Goal: Information Seeking & Learning: Learn about a topic

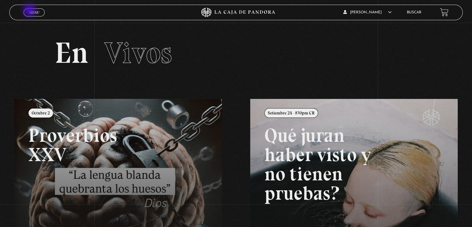
click at [30, 11] on span "Menu" at bounding box center [34, 13] width 10 height 4
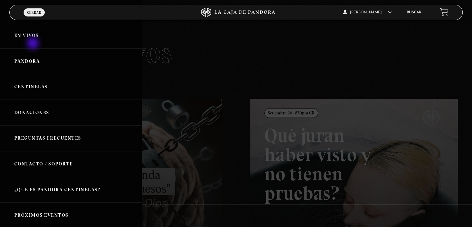
click at [34, 46] on link "En vivos" at bounding box center [71, 36] width 142 height 26
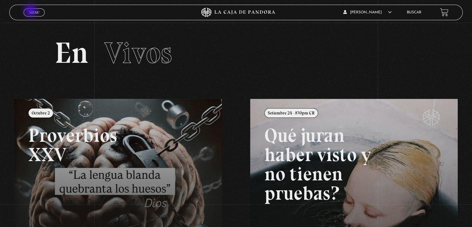
click at [33, 12] on span "Menu" at bounding box center [34, 13] width 10 height 4
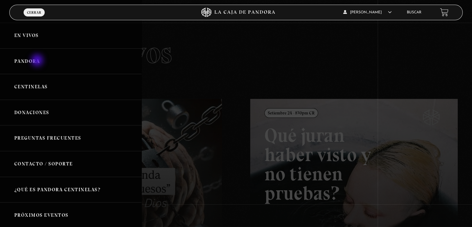
click at [38, 61] on link "Pandora" at bounding box center [71, 61] width 142 height 26
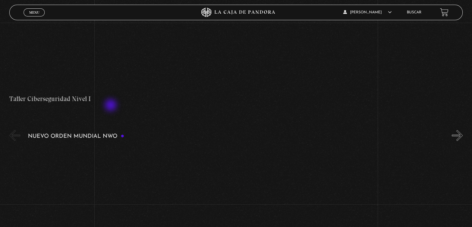
scroll to position [342, 0]
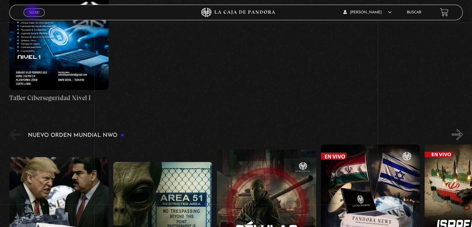
click at [33, 12] on span "Menu" at bounding box center [34, 13] width 10 height 4
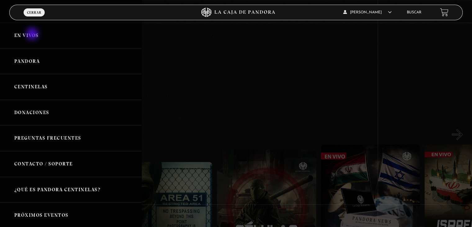
click at [33, 34] on link "En vivos" at bounding box center [71, 36] width 142 height 26
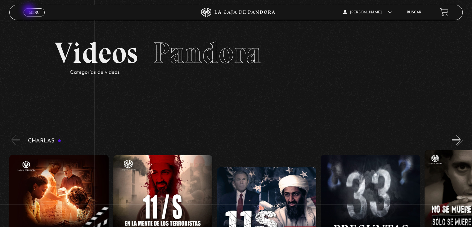
click at [34, 14] on link "Menu Cerrar" at bounding box center [34, 12] width 21 height 8
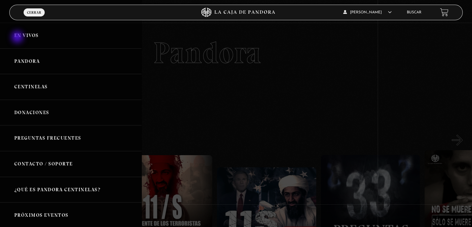
click at [18, 38] on link "En vivos" at bounding box center [71, 36] width 142 height 26
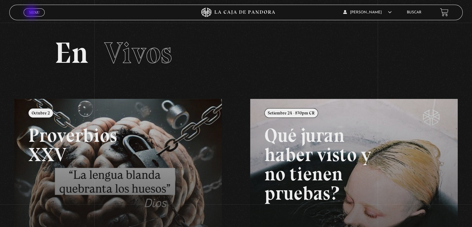
click at [32, 13] on span "Menu" at bounding box center [34, 13] width 10 height 4
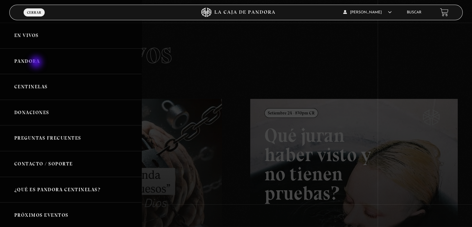
click at [37, 62] on link "Pandora" at bounding box center [71, 61] width 142 height 26
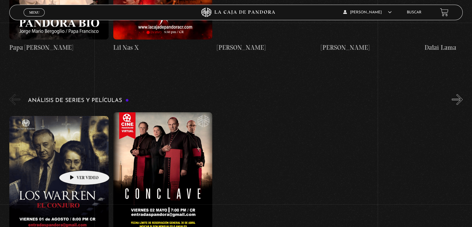
scroll to position [1118, 0]
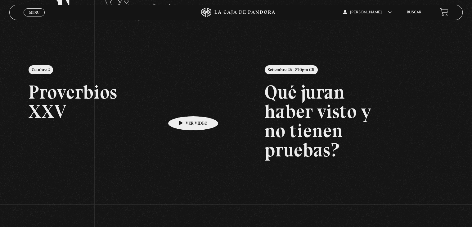
scroll to position [124, 0]
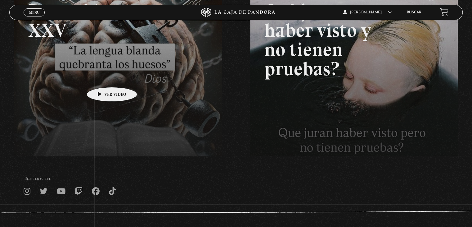
click at [99, 71] on link at bounding box center [250, 88] width 472 height 227
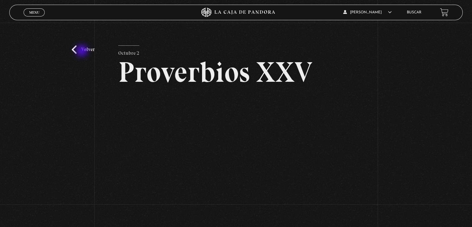
click at [82, 51] on link "Volver" at bounding box center [83, 49] width 23 height 8
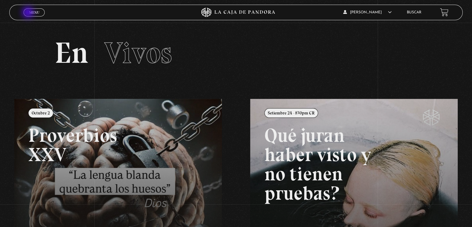
click at [29, 13] on span "Menu" at bounding box center [34, 13] width 10 height 4
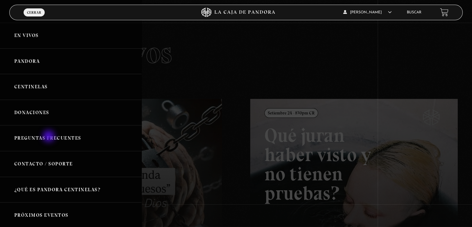
click at [49, 136] on link "Preguntas Frecuentes" at bounding box center [71, 138] width 142 height 26
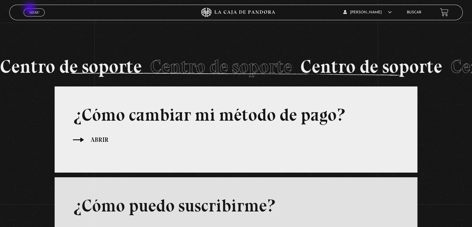
click at [30, 9] on link "Menu Cerrar" at bounding box center [34, 12] width 21 height 8
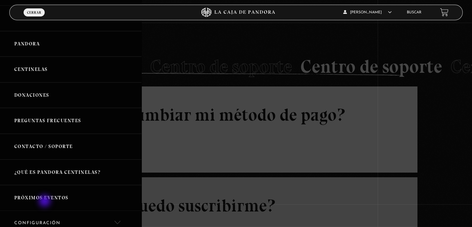
scroll to position [119, 0]
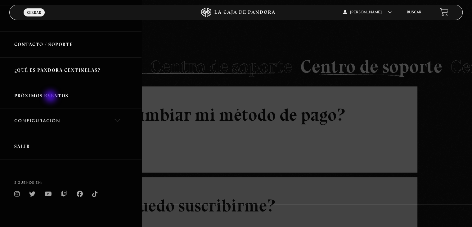
click at [51, 97] on link "Próximos Eventos" at bounding box center [71, 96] width 142 height 26
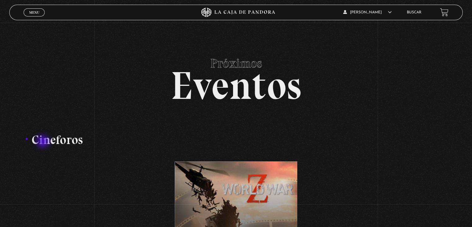
click at [43, 142] on h3 "Cineforos" at bounding box center [236, 139] width 422 height 12
click at [33, 11] on span "Menu" at bounding box center [34, 13] width 10 height 4
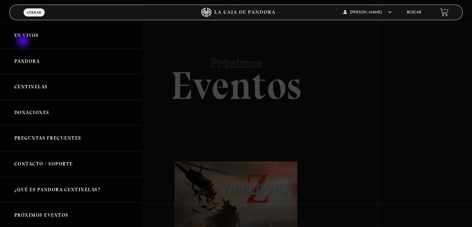
click at [24, 42] on link "En vivos" at bounding box center [71, 36] width 142 height 26
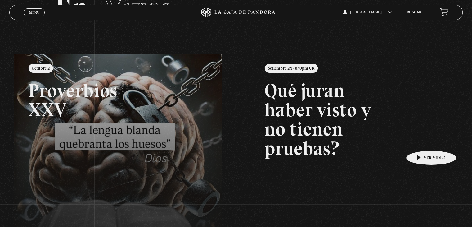
scroll to position [149, 0]
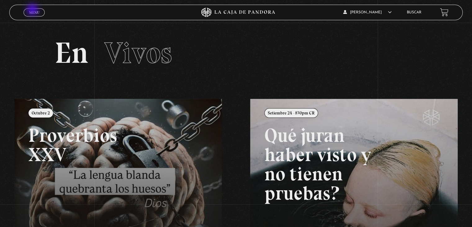
click at [33, 11] on span "Menu" at bounding box center [34, 13] width 10 height 4
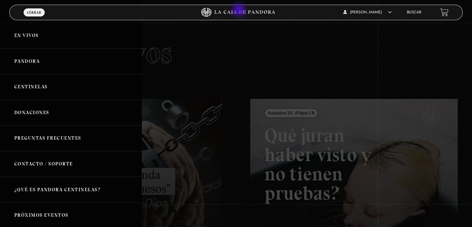
click at [240, 11] on icon at bounding box center [236, 12] width 142 height 9
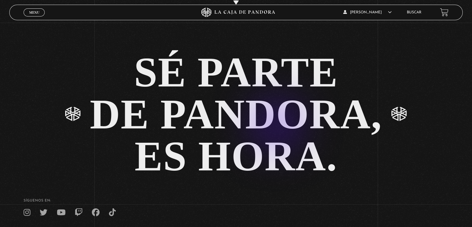
scroll to position [1347, 0]
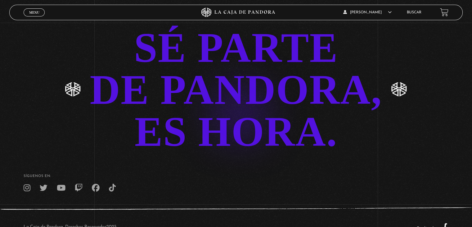
click at [229, 102] on link "SÉ PARTE DE PANDORA, ES HORA." at bounding box center [236, 90] width 472 height 126
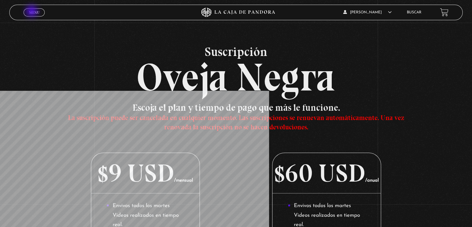
click at [32, 11] on span "Menu" at bounding box center [34, 13] width 10 height 4
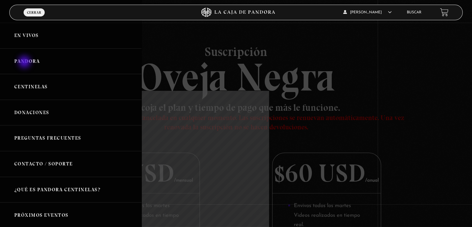
click at [25, 62] on link "Pandora" at bounding box center [71, 61] width 142 height 26
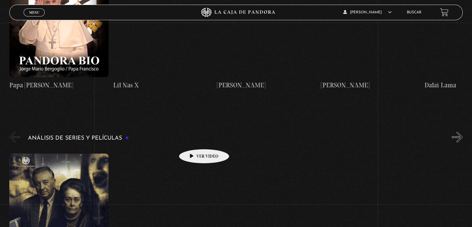
scroll to position [1087, 0]
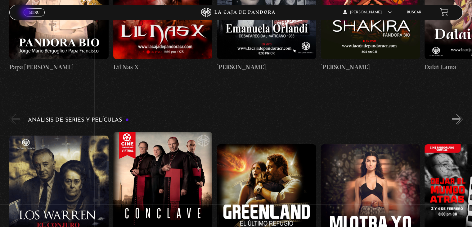
click at [30, 13] on span "Menu" at bounding box center [34, 13] width 10 height 4
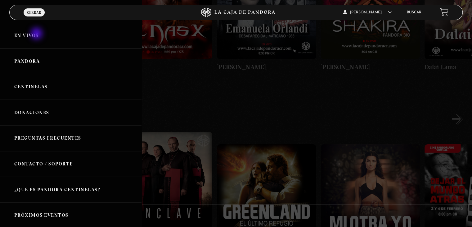
click at [37, 34] on link "En vivos" at bounding box center [71, 36] width 142 height 26
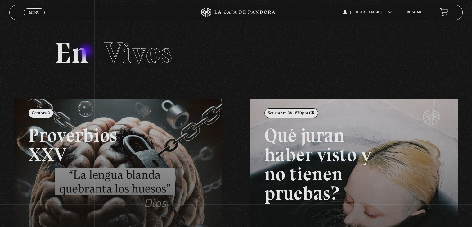
click at [91, 55] on h2 "En Vivos" at bounding box center [236, 52] width 363 height 29
click at [140, 51] on span "Vivos" at bounding box center [138, 52] width 68 height 35
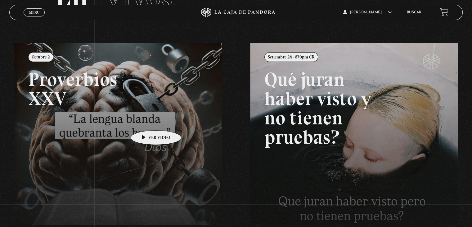
scroll to position [149, 0]
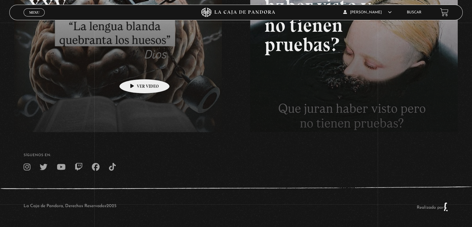
click at [135, 70] on link at bounding box center [250, 63] width 472 height 227
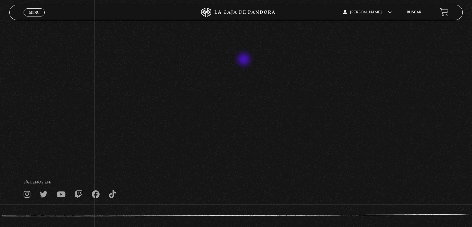
scroll to position [135, 0]
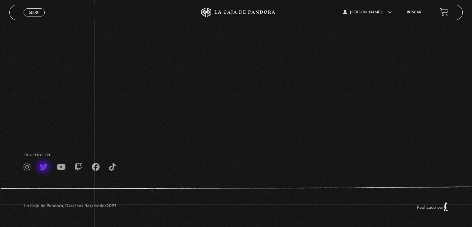
click at [44, 167] on icon at bounding box center [44, 167] width 8 height 8
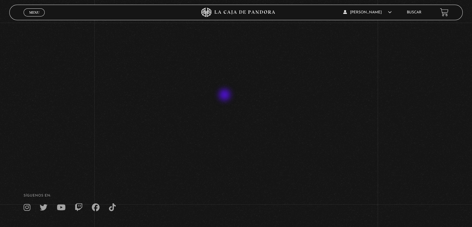
scroll to position [0, 0]
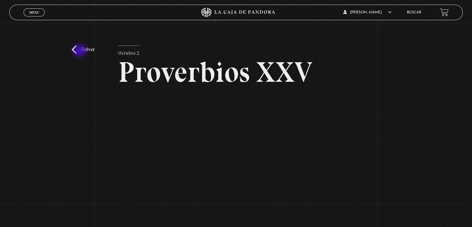
click at [80, 51] on link "Volver" at bounding box center [83, 49] width 23 height 8
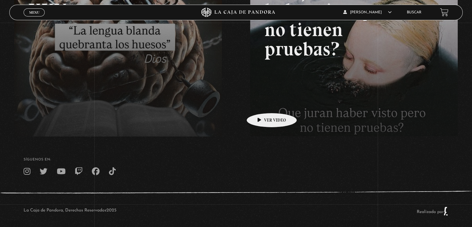
scroll to position [149, 0]
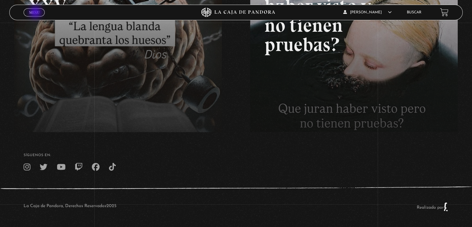
click at [36, 12] on span "Menu" at bounding box center [34, 13] width 10 height 4
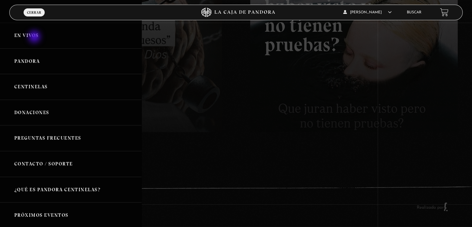
click at [36, 37] on link "En vivos" at bounding box center [71, 36] width 142 height 26
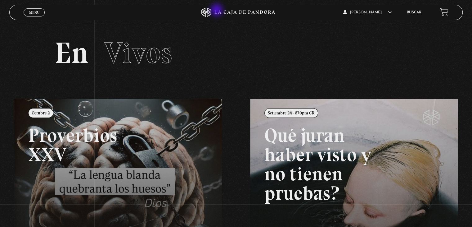
click at [218, 11] on icon at bounding box center [245, 12] width 61 height 4
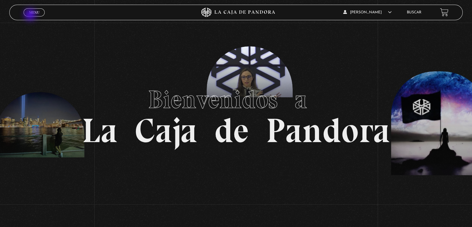
click at [34, 13] on span "Menu" at bounding box center [34, 13] width 10 height 4
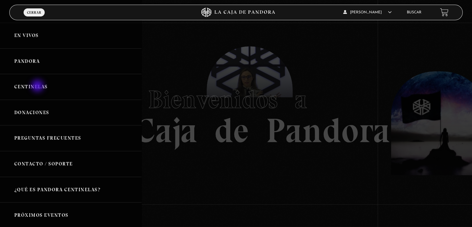
click at [38, 86] on link "Centinelas" at bounding box center [71, 87] width 142 height 26
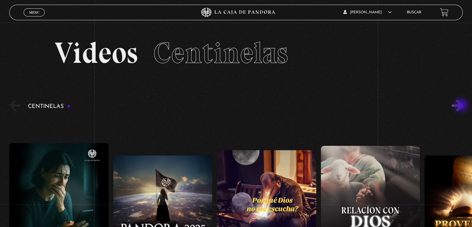
click at [461, 105] on button "»" at bounding box center [457, 105] width 11 height 11
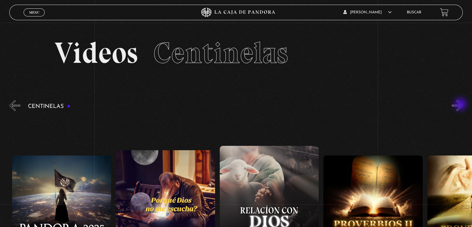
click at [461, 105] on button "»" at bounding box center [457, 105] width 11 height 11
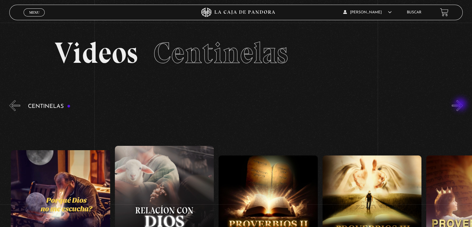
click at [461, 105] on button "»" at bounding box center [457, 105] width 11 height 11
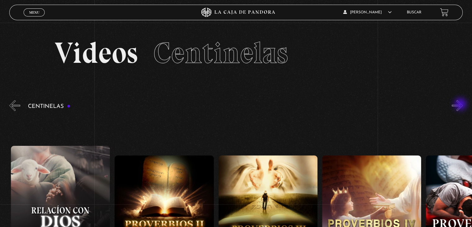
click at [461, 105] on button "»" at bounding box center [457, 105] width 11 height 11
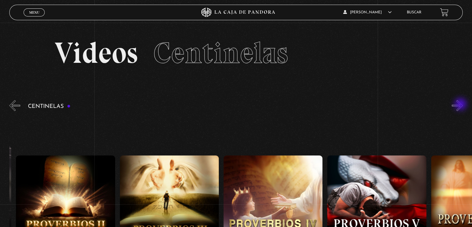
click at [461, 105] on button "»" at bounding box center [457, 105] width 11 height 11
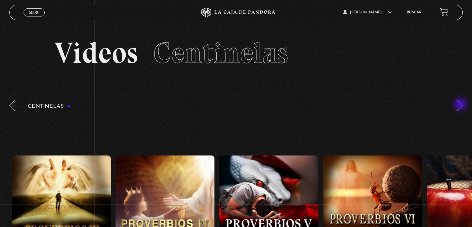
click at [461, 105] on button "»" at bounding box center [457, 105] width 11 height 11
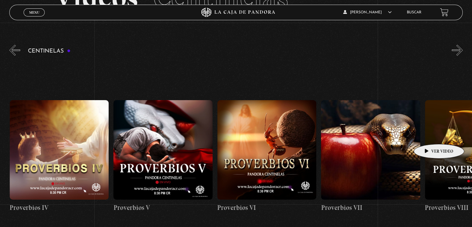
scroll to position [62, 0]
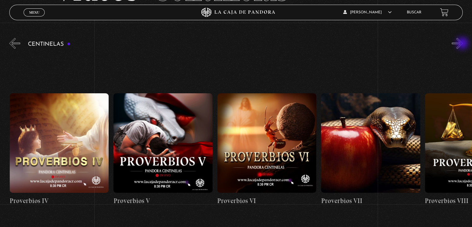
click at [463, 44] on button "»" at bounding box center [457, 43] width 11 height 11
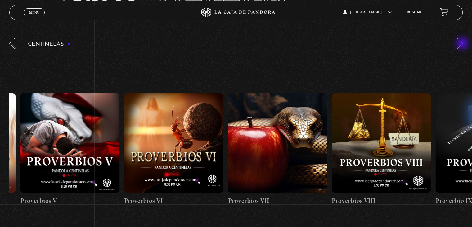
click at [463, 44] on button "»" at bounding box center [457, 43] width 11 height 11
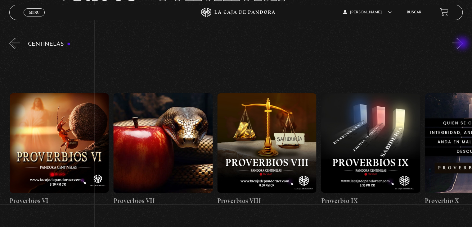
click at [463, 44] on button "»" at bounding box center [457, 43] width 11 height 11
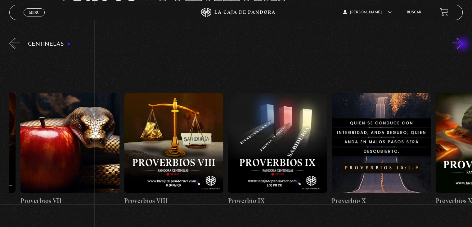
click at [463, 45] on button "»" at bounding box center [457, 43] width 11 height 11
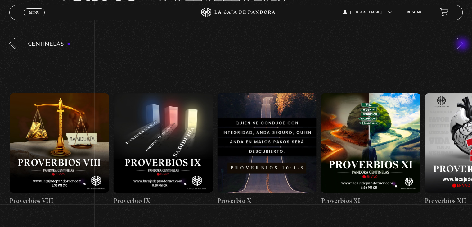
click at [463, 45] on button "»" at bounding box center [457, 43] width 11 height 11
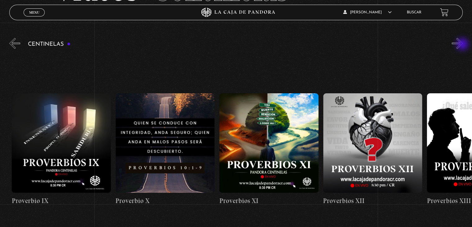
click at [463, 45] on button "»" at bounding box center [457, 43] width 11 height 11
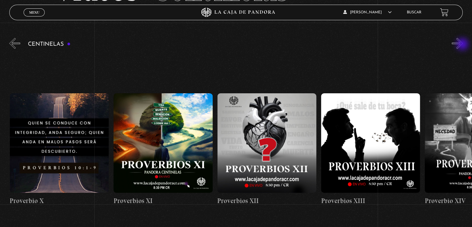
click at [463, 45] on button "»" at bounding box center [457, 43] width 11 height 11
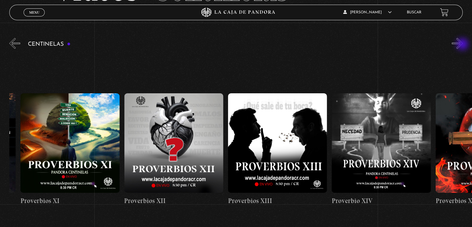
click at [463, 45] on button "»" at bounding box center [457, 43] width 11 height 11
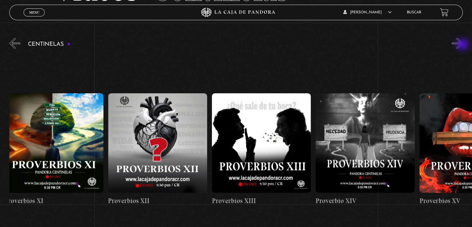
click at [463, 45] on button "»" at bounding box center [457, 43] width 11 height 11
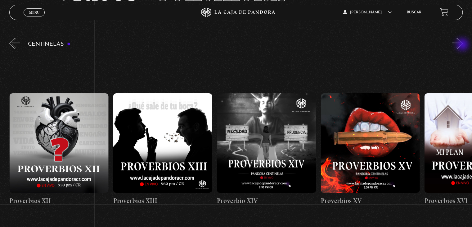
click at [463, 45] on button "»" at bounding box center [457, 43] width 11 height 11
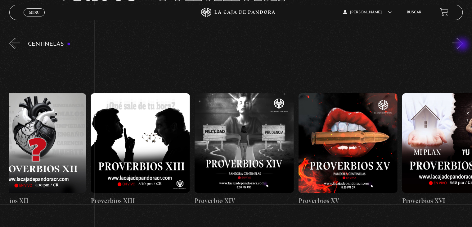
click at [463, 45] on button "»" at bounding box center [457, 43] width 11 height 11
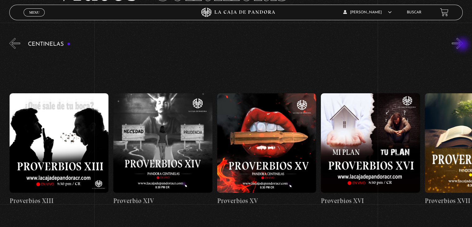
click at [463, 45] on button "»" at bounding box center [457, 43] width 11 height 11
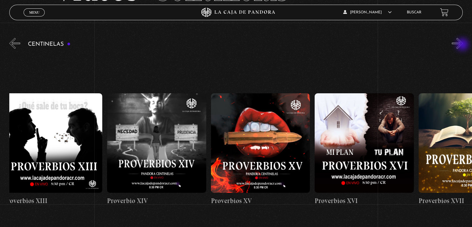
click at [463, 45] on button "»" at bounding box center [457, 43] width 11 height 11
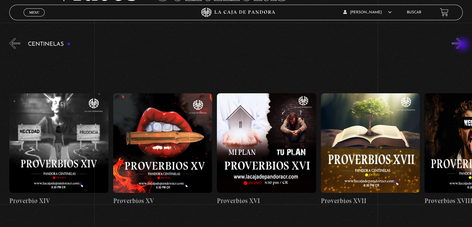
click at [463, 45] on button "»" at bounding box center [457, 43] width 11 height 11
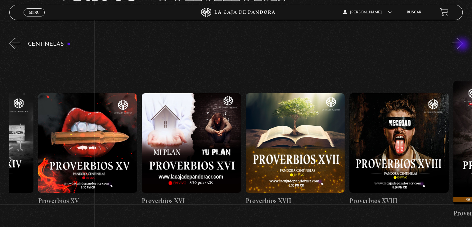
click at [463, 45] on button "»" at bounding box center [457, 43] width 11 height 11
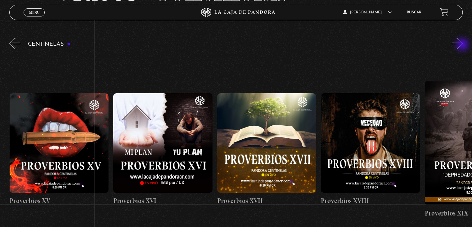
click at [463, 45] on button "»" at bounding box center [457, 43] width 11 height 11
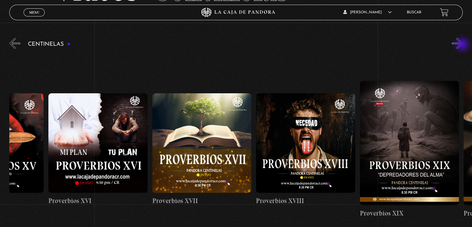
click at [463, 45] on button "»" at bounding box center [457, 43] width 11 height 11
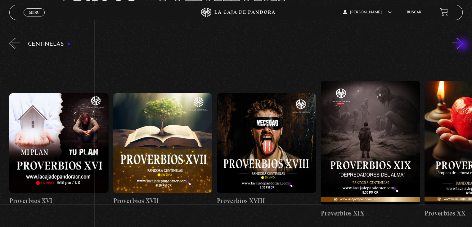
click at [463, 45] on button "»" at bounding box center [457, 43] width 11 height 11
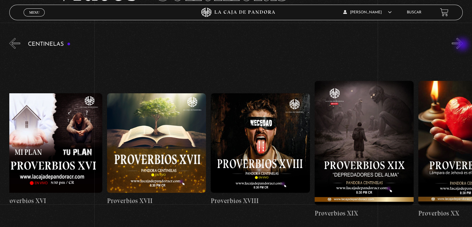
click at [463, 45] on button "»" at bounding box center [457, 43] width 11 height 11
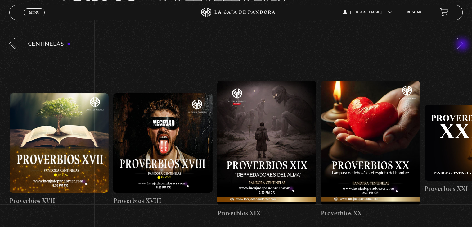
click at [463, 45] on button "»" at bounding box center [457, 43] width 11 height 11
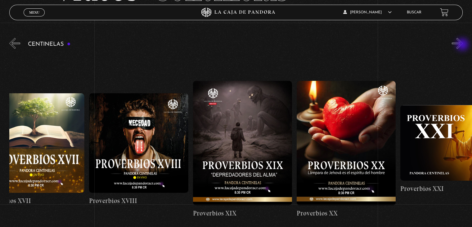
click at [463, 45] on button "»" at bounding box center [457, 43] width 11 height 11
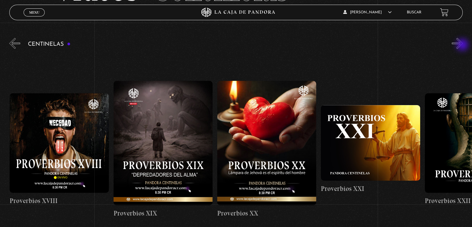
click at [463, 45] on button "»" at bounding box center [457, 43] width 11 height 11
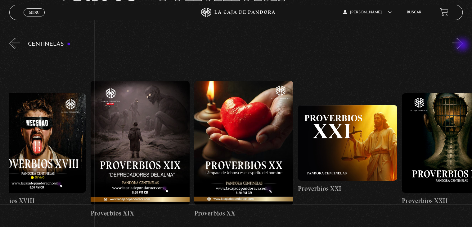
click at [463, 45] on button "»" at bounding box center [457, 43] width 11 height 11
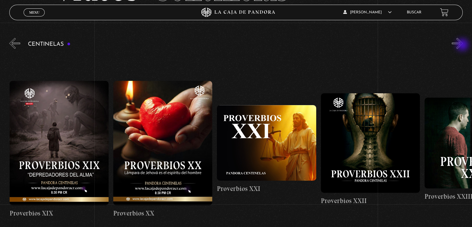
click at [463, 45] on button "»" at bounding box center [457, 43] width 11 height 11
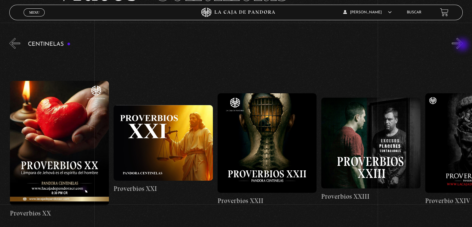
click at [463, 45] on button "»" at bounding box center [457, 43] width 11 height 11
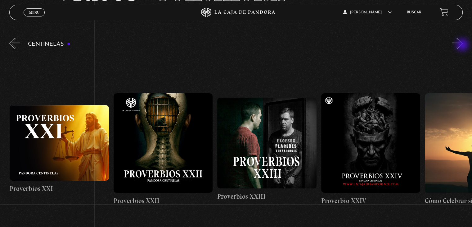
scroll to position [0, 2388]
click at [463, 46] on button "»" at bounding box center [457, 43] width 11 height 11
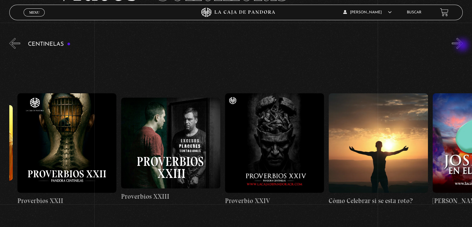
click at [463, 46] on button "»" at bounding box center [457, 43] width 11 height 11
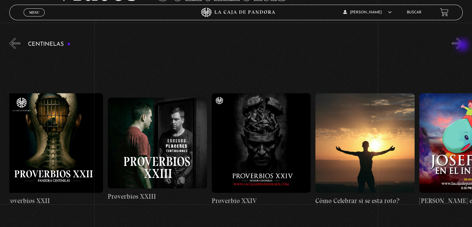
click at [463, 46] on button "»" at bounding box center [457, 43] width 11 height 11
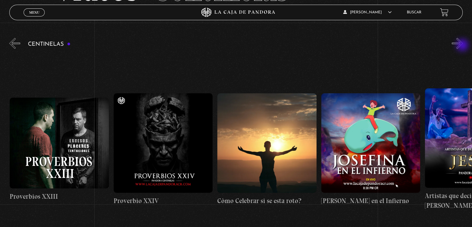
click at [463, 45] on button "»" at bounding box center [457, 43] width 11 height 11
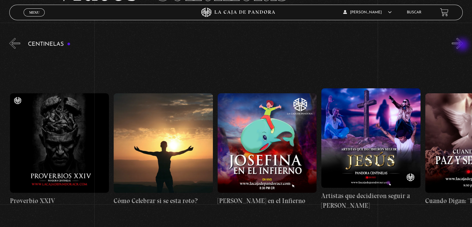
scroll to position [0, 2700]
click at [463, 46] on button "»" at bounding box center [457, 43] width 11 height 11
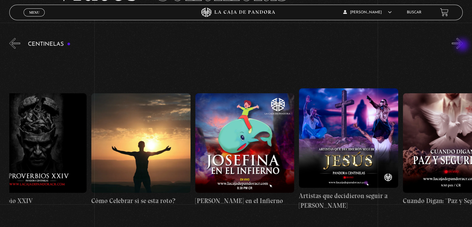
click at [463, 46] on button "»" at bounding box center [457, 43] width 11 height 11
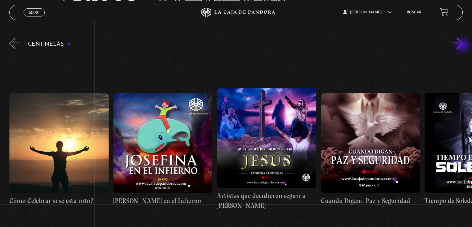
click at [463, 46] on button "»" at bounding box center [457, 43] width 11 height 11
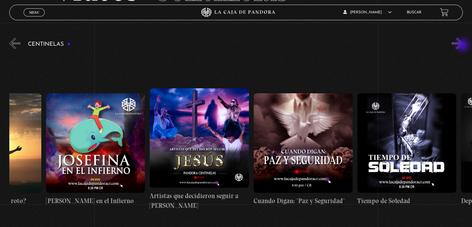
click at [463, 46] on button "»" at bounding box center [457, 43] width 11 height 11
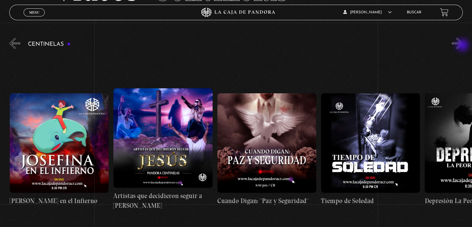
click at [463, 46] on button "»" at bounding box center [457, 43] width 11 height 11
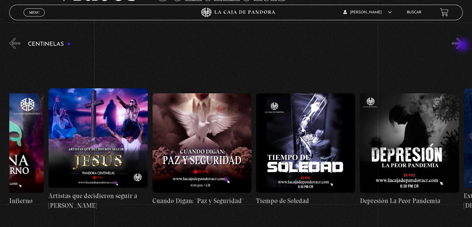
click at [463, 45] on button "»" at bounding box center [457, 43] width 11 height 11
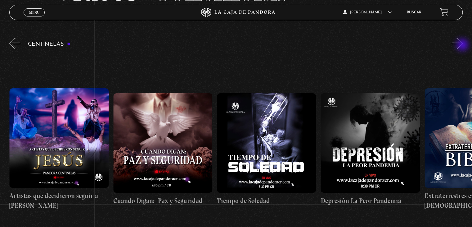
click at [463, 45] on button "»" at bounding box center [457, 43] width 11 height 11
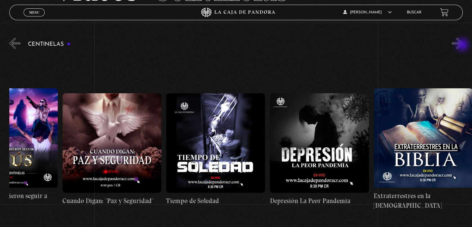
click at [463, 45] on button "»" at bounding box center [457, 43] width 11 height 11
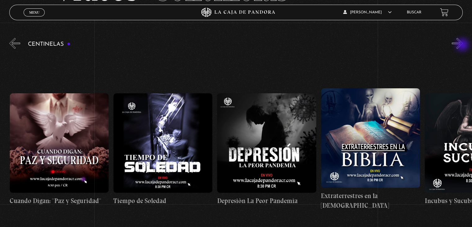
click at [463, 45] on button "»" at bounding box center [457, 43] width 11 height 11
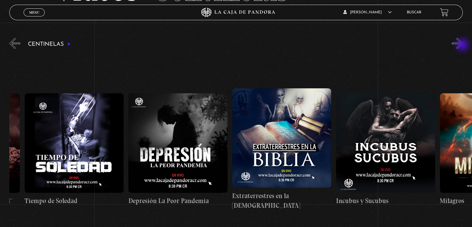
click at [463, 45] on button "»" at bounding box center [457, 43] width 11 height 11
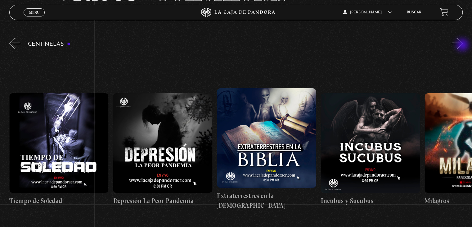
click at [463, 45] on button "»" at bounding box center [457, 43] width 11 height 11
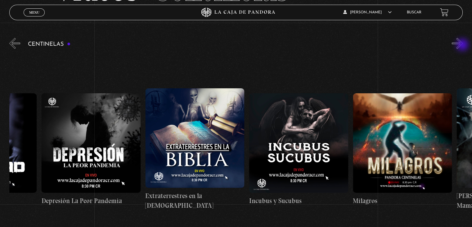
click at [463, 45] on button "»" at bounding box center [457, 43] width 11 height 11
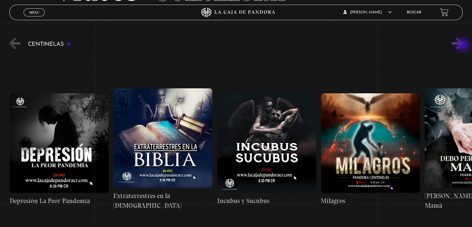
click at [463, 45] on button "»" at bounding box center [457, 43] width 11 height 11
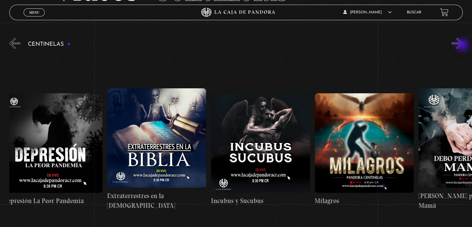
click at [463, 45] on button "»" at bounding box center [457, 43] width 11 height 11
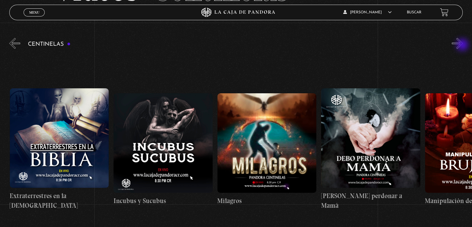
click at [463, 45] on button "»" at bounding box center [457, 43] width 11 height 11
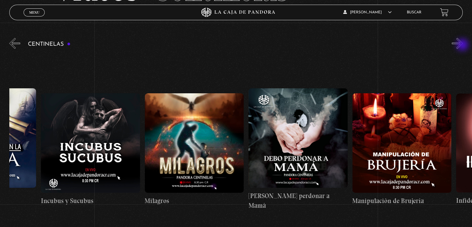
click at [463, 45] on button "»" at bounding box center [457, 43] width 11 height 11
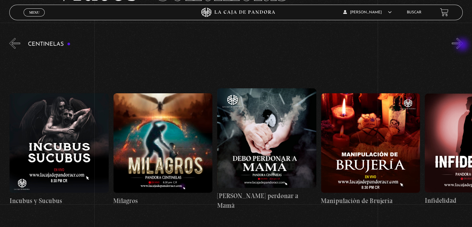
click at [463, 45] on button "»" at bounding box center [457, 43] width 11 height 11
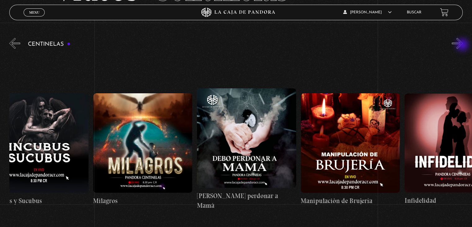
click at [463, 45] on button "»" at bounding box center [457, 43] width 11 height 11
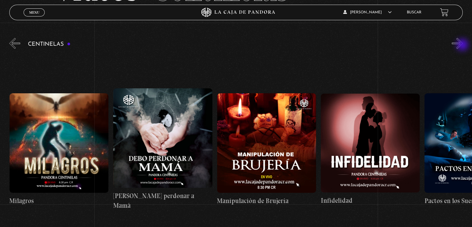
click at [463, 45] on button "»" at bounding box center [457, 43] width 11 height 11
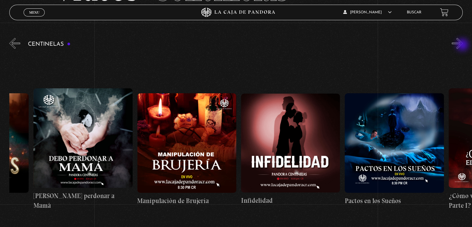
click at [463, 45] on button "»" at bounding box center [457, 43] width 11 height 11
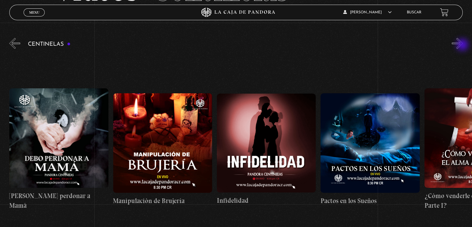
click at [463, 45] on button "»" at bounding box center [457, 43] width 11 height 11
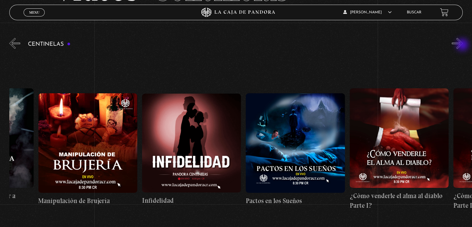
click at [463, 45] on button "»" at bounding box center [457, 43] width 11 height 11
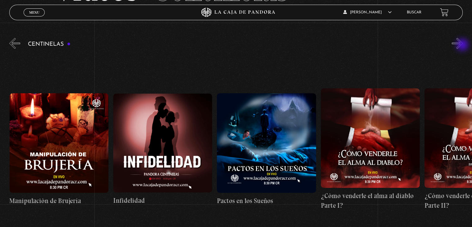
click at [463, 45] on button "»" at bounding box center [457, 43] width 11 height 11
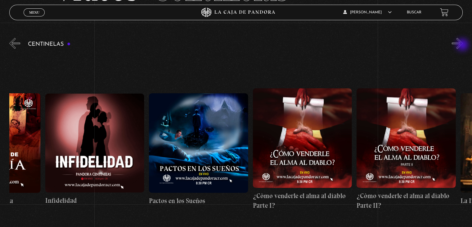
click at [463, 45] on button "»" at bounding box center [457, 43] width 11 height 11
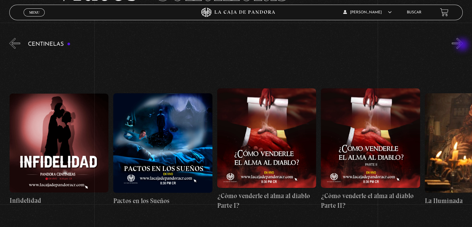
click at [463, 45] on button "»" at bounding box center [457, 43] width 11 height 11
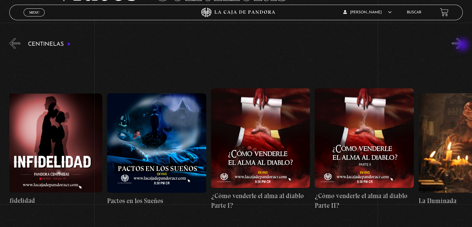
click at [463, 45] on button "»" at bounding box center [457, 43] width 11 height 11
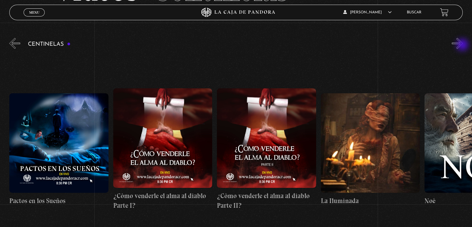
click at [463, 45] on button "»" at bounding box center [457, 43] width 11 height 11
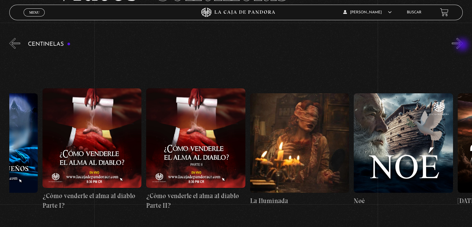
click at [463, 45] on button "»" at bounding box center [457, 43] width 11 height 11
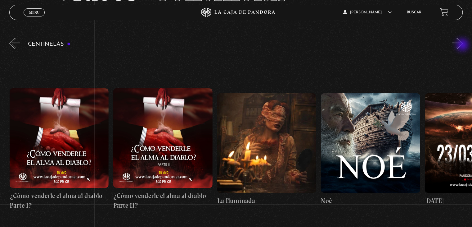
click at [463, 45] on button "»" at bounding box center [457, 43] width 11 height 11
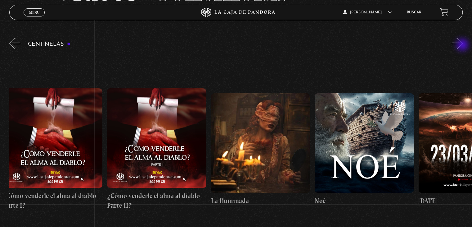
click at [463, 45] on button "»" at bounding box center [457, 43] width 11 height 11
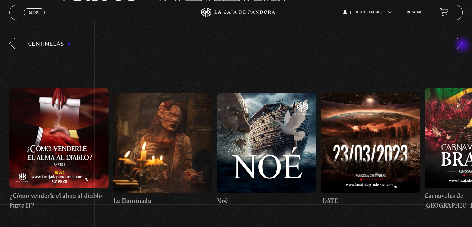
click at [463, 45] on button "»" at bounding box center [457, 43] width 11 height 11
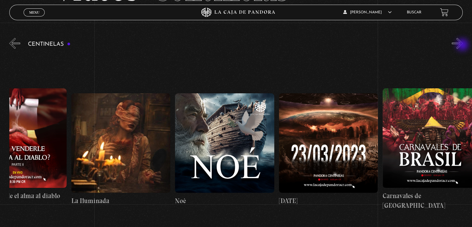
click at [463, 45] on button "»" at bounding box center [457, 43] width 11 height 11
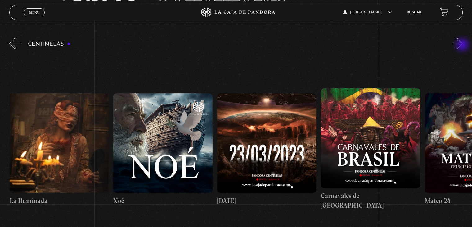
click at [463, 45] on button "»" at bounding box center [457, 43] width 11 height 11
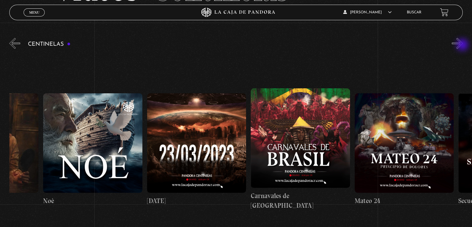
click at [463, 45] on button "»" at bounding box center [457, 43] width 11 height 11
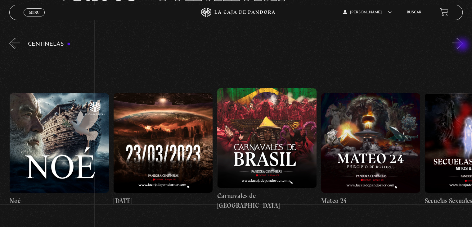
click at [463, 45] on button "»" at bounding box center [457, 43] width 11 height 11
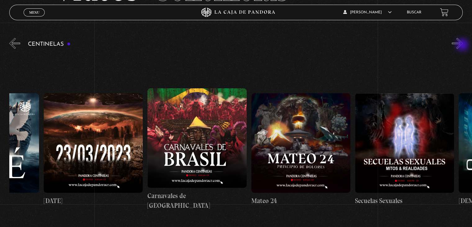
click at [463, 45] on button "»" at bounding box center [457, 43] width 11 height 11
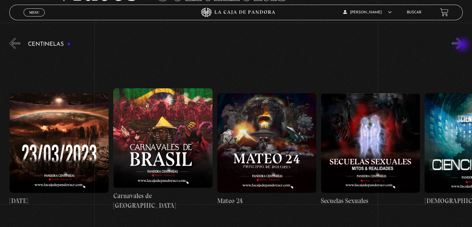
click at [463, 45] on button "»" at bounding box center [457, 43] width 11 height 11
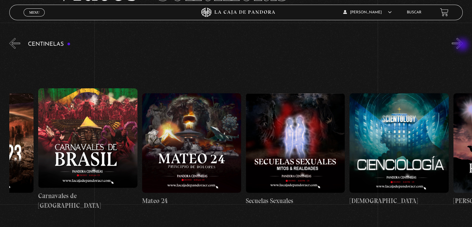
click at [463, 45] on button "»" at bounding box center [457, 43] width 11 height 11
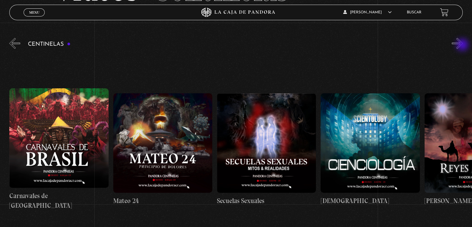
click at [463, 45] on button "»" at bounding box center [457, 43] width 11 height 11
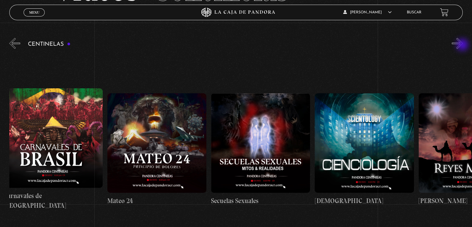
click at [463, 45] on button "»" at bounding box center [457, 43] width 11 height 11
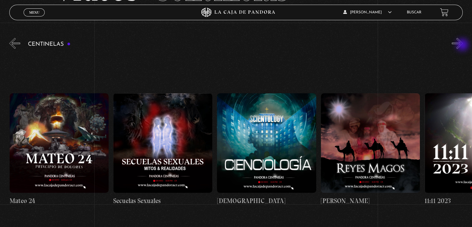
click at [463, 45] on button "»" at bounding box center [457, 43] width 11 height 11
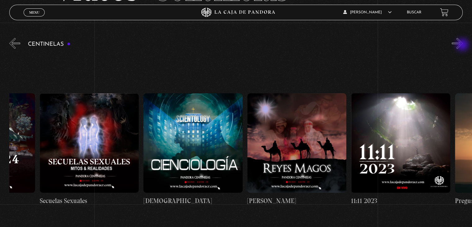
click at [463, 45] on button "»" at bounding box center [457, 43] width 11 height 11
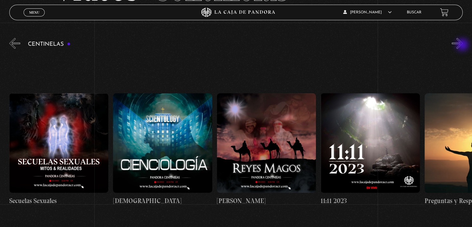
click at [463, 45] on button "»" at bounding box center [457, 43] width 11 height 11
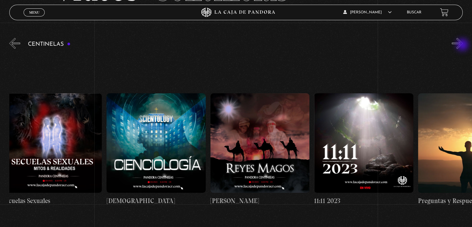
click at [463, 45] on button "»" at bounding box center [457, 43] width 11 height 11
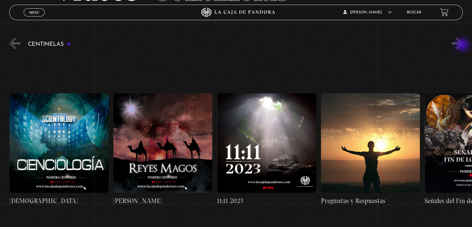
click at [463, 45] on button "»" at bounding box center [457, 43] width 11 height 11
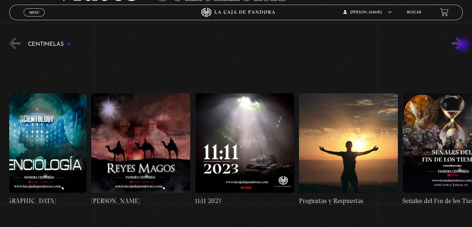
click at [463, 45] on button "»" at bounding box center [457, 43] width 11 height 11
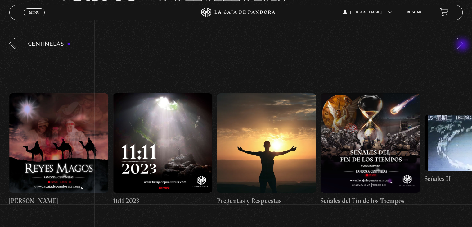
click at [463, 45] on button "»" at bounding box center [457, 43] width 11 height 11
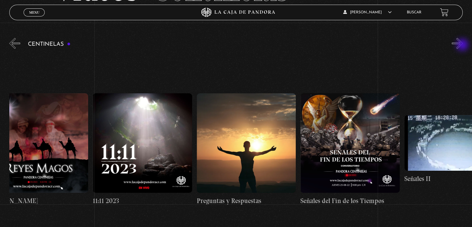
click at [463, 45] on button "»" at bounding box center [457, 43] width 11 height 11
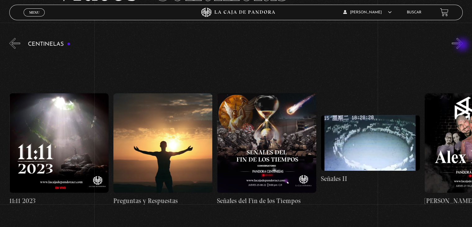
click at [463, 45] on button "»" at bounding box center [457, 43] width 11 height 11
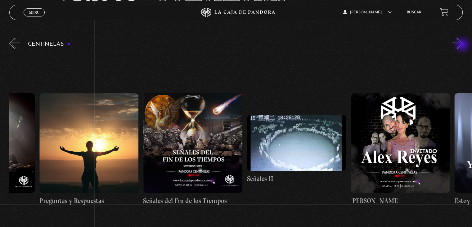
click at [463, 45] on button "»" at bounding box center [457, 43] width 11 height 11
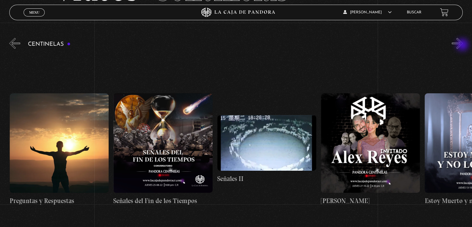
click at [463, 45] on button "»" at bounding box center [457, 43] width 11 height 11
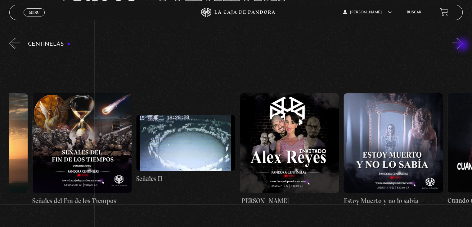
click at [463, 45] on button "»" at bounding box center [457, 43] width 11 height 11
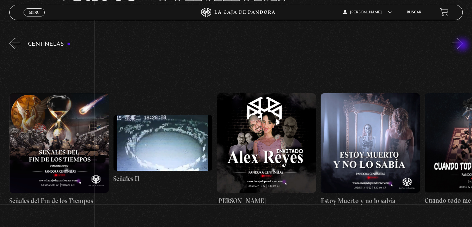
click at [463, 45] on button "»" at bounding box center [457, 43] width 11 height 11
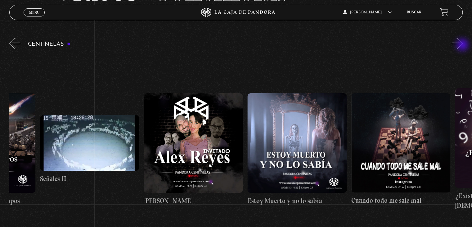
click at [463, 45] on button "»" at bounding box center [457, 43] width 11 height 11
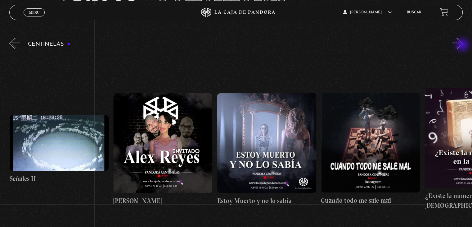
click at [463, 45] on button "»" at bounding box center [457, 43] width 11 height 11
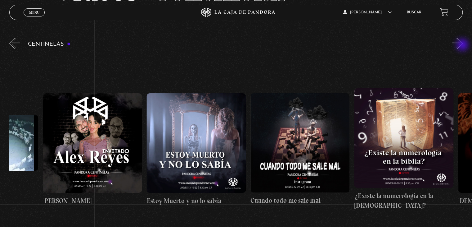
click at [463, 45] on button "»" at bounding box center [457, 43] width 11 height 11
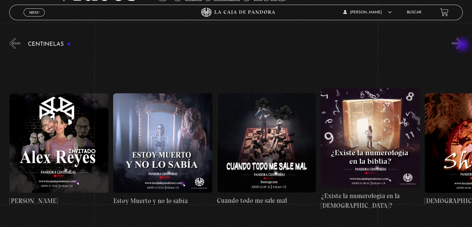
click at [463, 45] on button "»" at bounding box center [457, 43] width 11 height 11
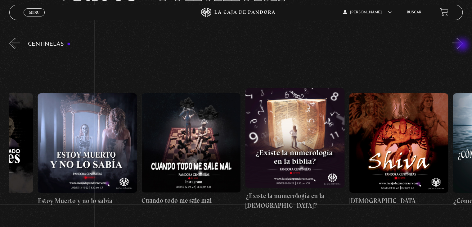
click at [463, 45] on button "»" at bounding box center [457, 43] width 11 height 11
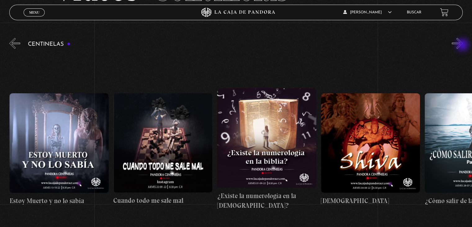
click at [463, 45] on button "»" at bounding box center [457, 43] width 11 height 11
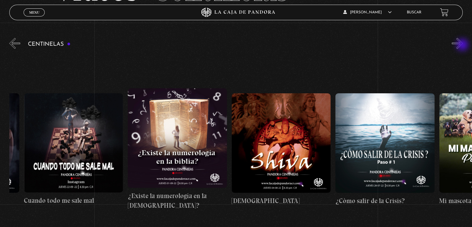
click at [463, 45] on button "»" at bounding box center [457, 43] width 11 height 11
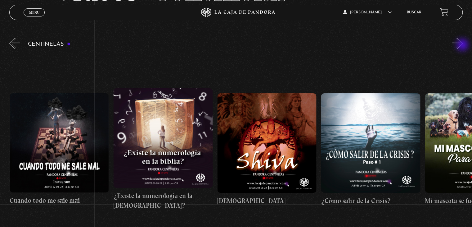
scroll to position [0, 5815]
click at [463, 45] on button "»" at bounding box center [457, 43] width 11 height 11
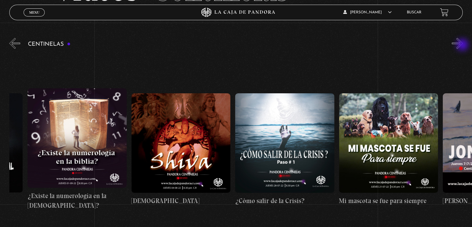
click at [463, 45] on button "»" at bounding box center [457, 43] width 11 height 11
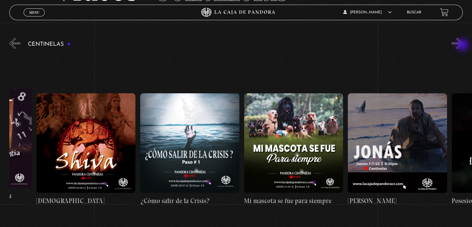
click at [463, 45] on button "»" at bounding box center [457, 43] width 11 height 11
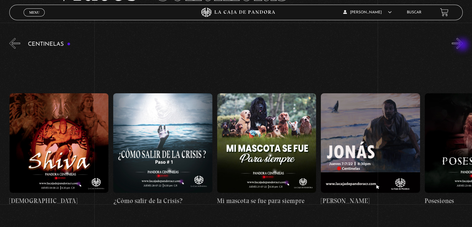
click at [463, 45] on button "»" at bounding box center [457, 43] width 11 height 11
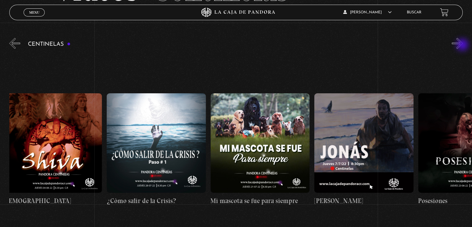
click at [463, 45] on button "»" at bounding box center [457, 43] width 11 height 11
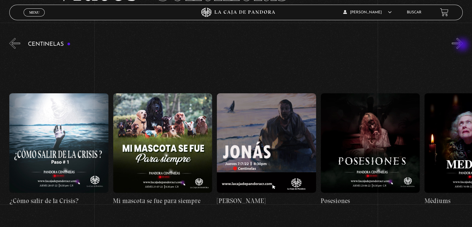
click at [463, 45] on button "»" at bounding box center [457, 43] width 11 height 11
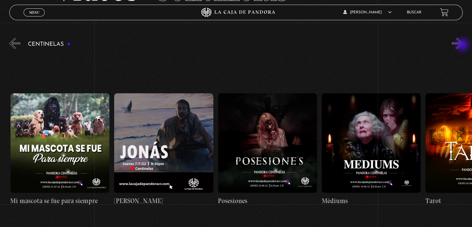
click at [463, 45] on button "»" at bounding box center [457, 43] width 11 height 11
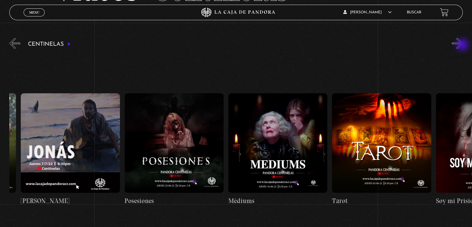
click at [463, 45] on button "»" at bounding box center [457, 43] width 11 height 11
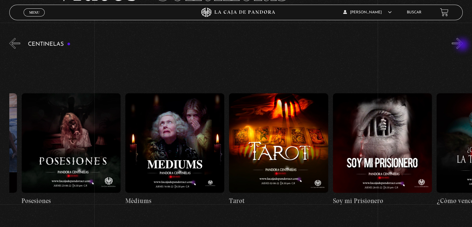
click at [463, 45] on button "»" at bounding box center [457, 43] width 11 height 11
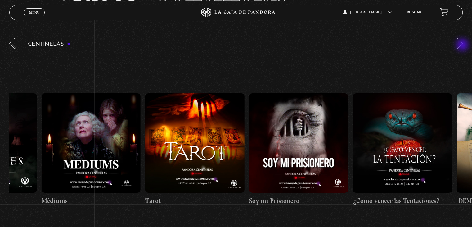
click at [463, 45] on button "»" at bounding box center [457, 43] width 11 height 11
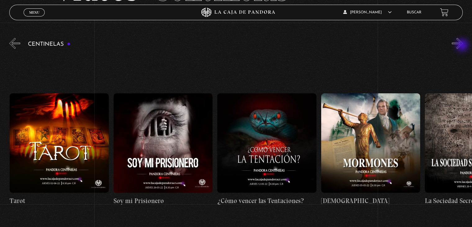
click at [463, 46] on button "»" at bounding box center [457, 43] width 11 height 11
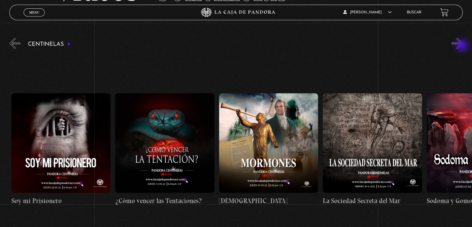
click at [463, 46] on button "»" at bounding box center [457, 43] width 11 height 11
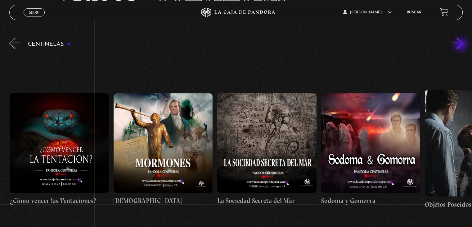
scroll to position [0, 6854]
click at [462, 48] on button "»" at bounding box center [457, 43] width 11 height 11
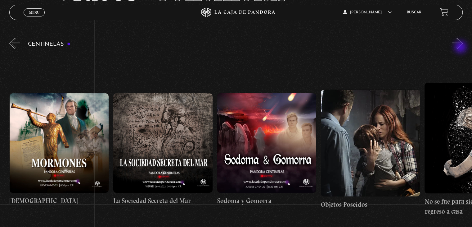
click at [461, 48] on button "»" at bounding box center [457, 43] width 11 height 11
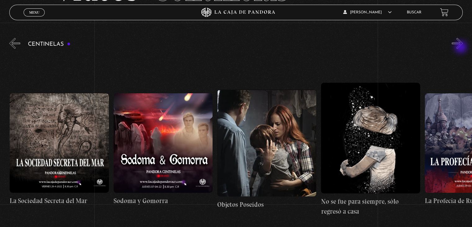
click at [462, 48] on button "»" at bounding box center [457, 43] width 11 height 11
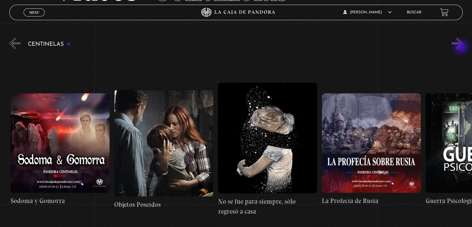
click at [462, 48] on button "»" at bounding box center [457, 43] width 11 height 11
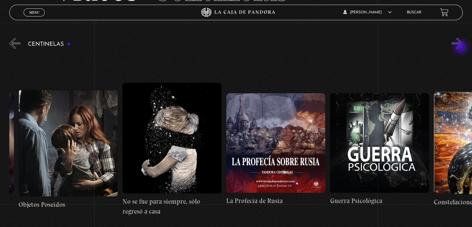
click at [462, 48] on button "»" at bounding box center [457, 43] width 11 height 11
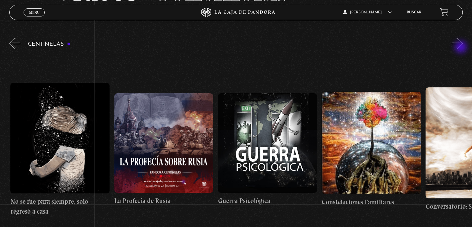
click at [462, 48] on button "»" at bounding box center [457, 43] width 11 height 11
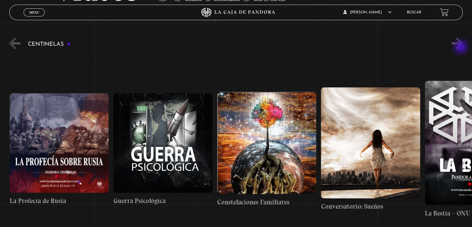
click at [462, 48] on button "»" at bounding box center [457, 43] width 11 height 11
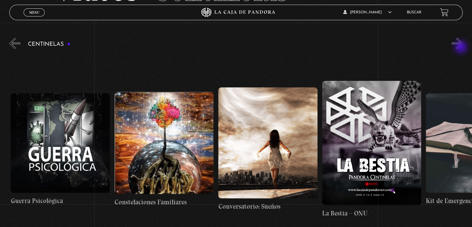
click at [462, 48] on button "»" at bounding box center [457, 43] width 11 height 11
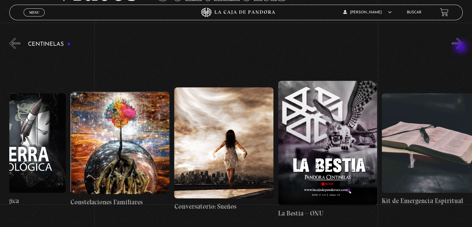
click at [462, 48] on button "»" at bounding box center [457, 43] width 11 height 11
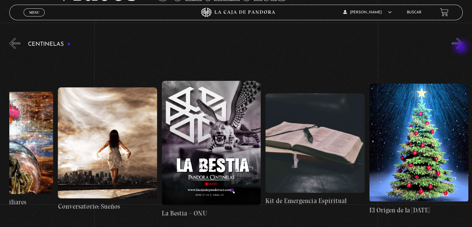
click at [462, 48] on button "»" at bounding box center [457, 43] width 11 height 11
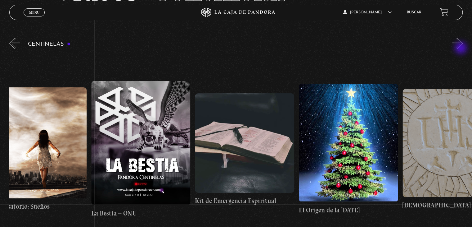
scroll to position [0, 7892]
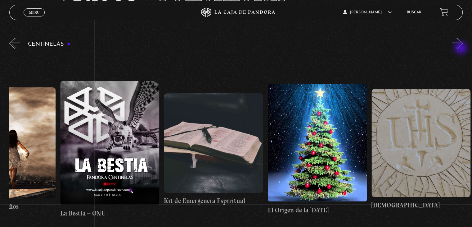
click at [462, 48] on button "»" at bounding box center [457, 43] width 11 height 11
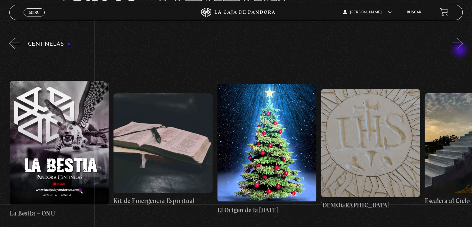
click at [461, 51] on div "Centinelas" at bounding box center [240, 141] width 463 height 208
click at [462, 40] on button "»" at bounding box center [457, 43] width 11 height 11
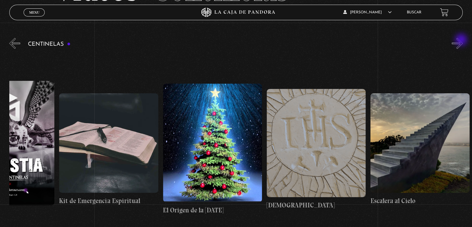
click at [462, 40] on button "»" at bounding box center [457, 43] width 11 height 11
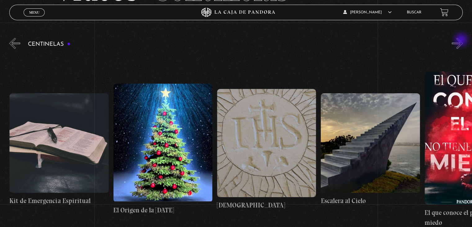
click at [462, 40] on button "»" at bounding box center [457, 43] width 11 height 11
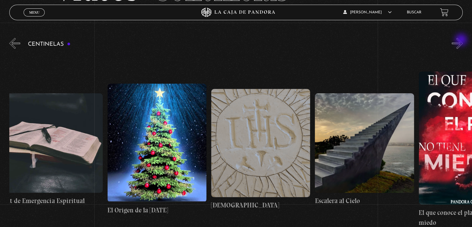
click at [462, 40] on button "»" at bounding box center [457, 43] width 11 height 11
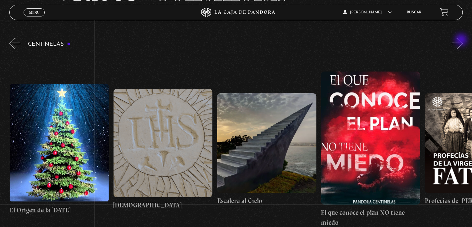
click at [462, 40] on button "»" at bounding box center [457, 43] width 11 height 11
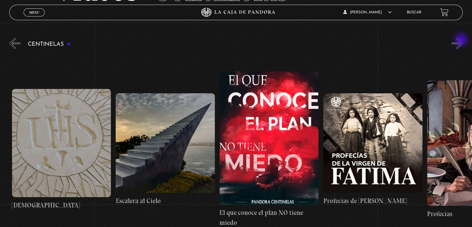
click at [462, 40] on button "»" at bounding box center [457, 43] width 11 height 11
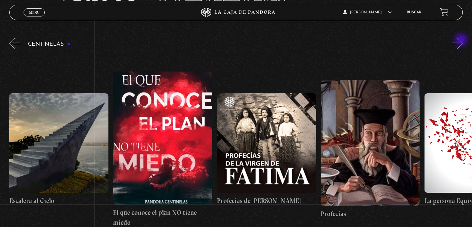
click at [462, 40] on button "»" at bounding box center [457, 43] width 11 height 11
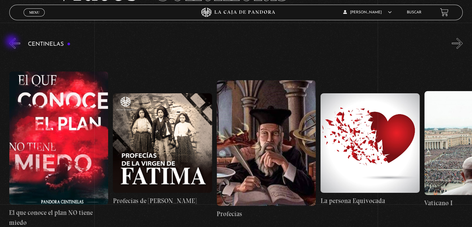
click at [12, 42] on button "«" at bounding box center [14, 43] width 11 height 11
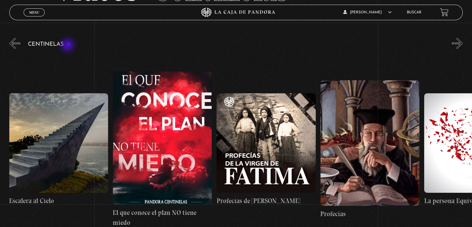
scroll to position [0, 8308]
click at [68, 46] on h3 "Centinelas" at bounding box center [49, 44] width 43 height 6
click at [32, 15] on link "Menu Cerrar" at bounding box center [34, 12] width 21 height 8
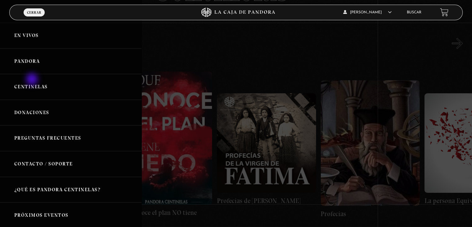
click at [34, 88] on link "Centinelas" at bounding box center [71, 87] width 142 height 26
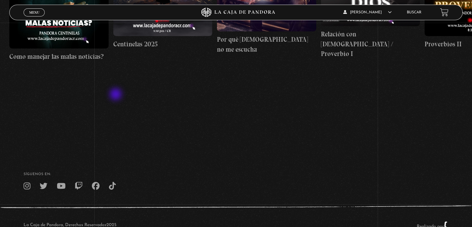
scroll to position [145, 0]
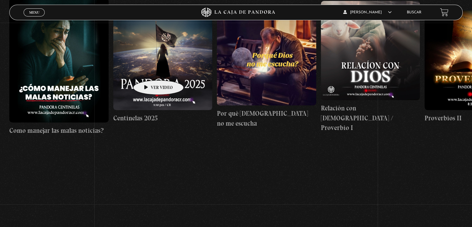
click at [149, 71] on figure at bounding box center [162, 60] width 99 height 99
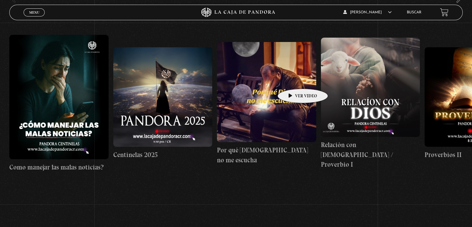
scroll to position [20, 0]
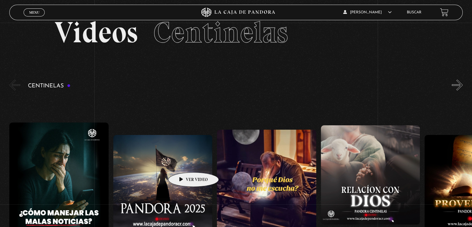
click at [184, 163] on figure at bounding box center [162, 184] width 99 height 99
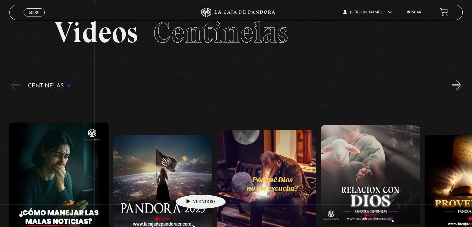
click at [189, 192] on figure at bounding box center [162, 184] width 99 height 99
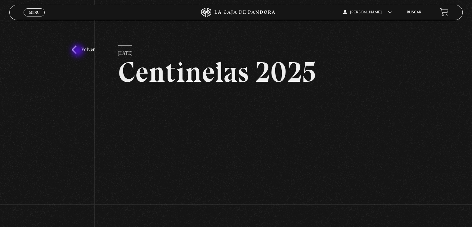
click at [78, 51] on link "Volver" at bounding box center [83, 49] width 23 height 8
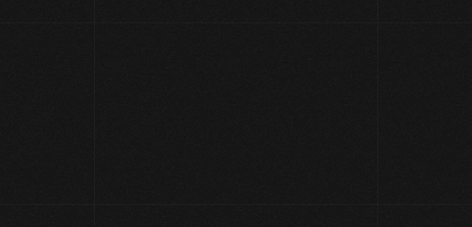
scroll to position [72, 0]
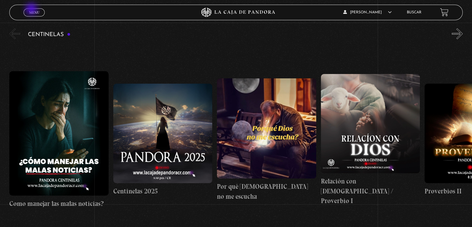
click at [32, 11] on span "Menu" at bounding box center [34, 13] width 10 height 4
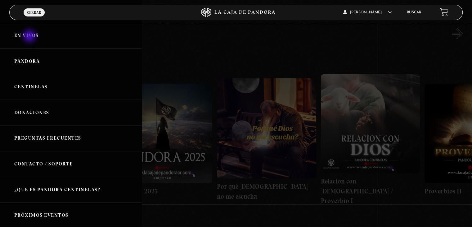
click at [30, 37] on link "En vivos" at bounding box center [71, 36] width 142 height 26
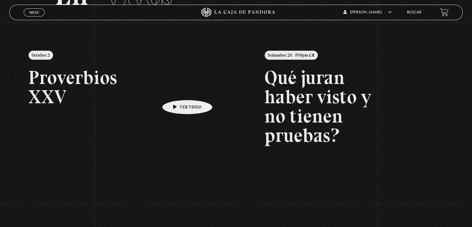
scroll to position [149, 0]
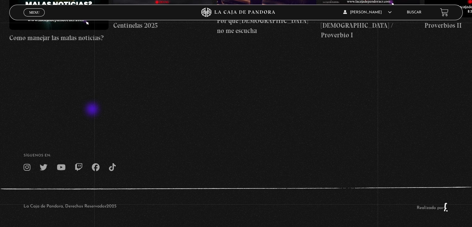
scroll to position [238, 0]
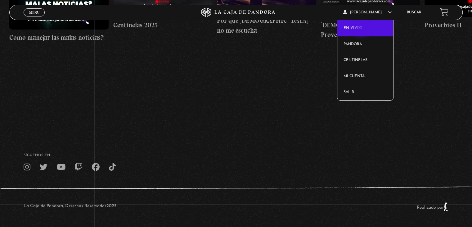
click at [362, 30] on link "En vivos" at bounding box center [366, 28] width 56 height 16
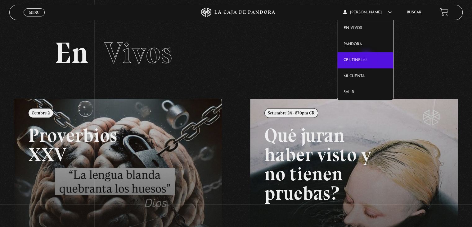
click at [367, 59] on link "Centinelas" at bounding box center [366, 60] width 56 height 16
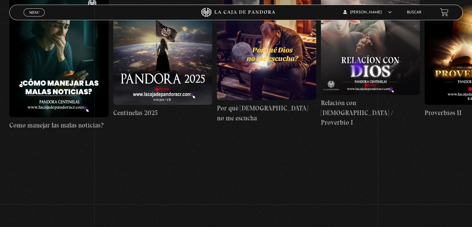
scroll to position [155, 0]
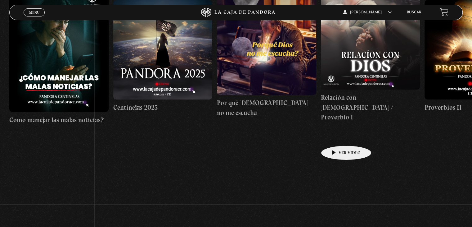
click at [337, 136] on link "Relación con [DEMOGRAPHIC_DATA] / Proverbio I" at bounding box center [370, 56] width 99 height 192
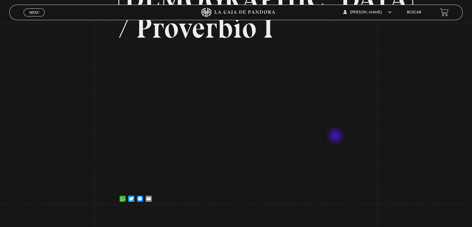
scroll to position [124, 0]
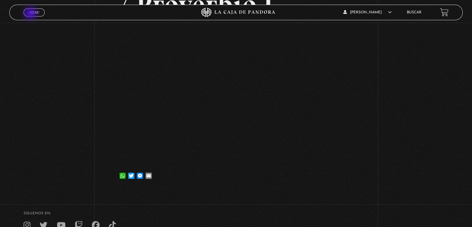
click at [31, 14] on span "Menu" at bounding box center [34, 13] width 10 height 4
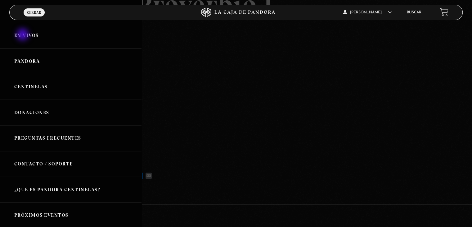
click at [23, 35] on link "En vivos" at bounding box center [71, 36] width 142 height 26
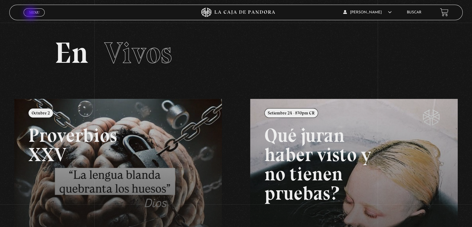
click at [30, 12] on span "Menu" at bounding box center [34, 13] width 10 height 4
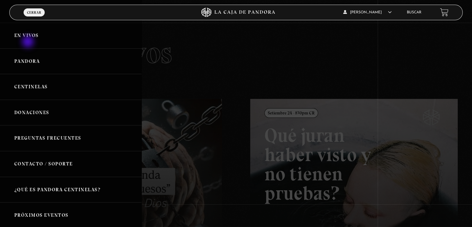
click at [29, 42] on link "En vivos" at bounding box center [71, 36] width 142 height 26
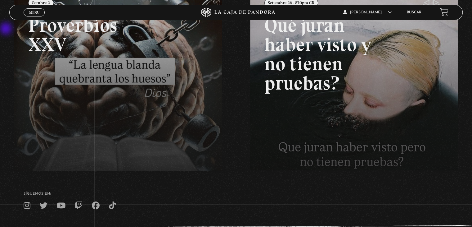
scroll to position [25, 0]
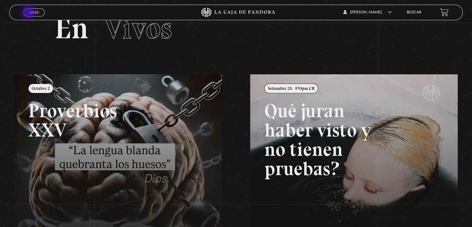
click at [30, 13] on span "Menu" at bounding box center [34, 13] width 10 height 4
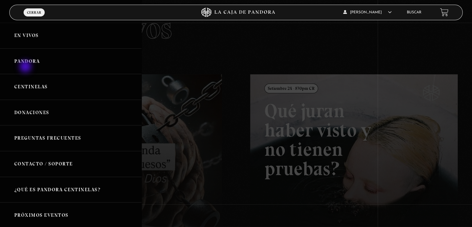
click at [26, 67] on link "Pandora" at bounding box center [71, 61] width 142 height 26
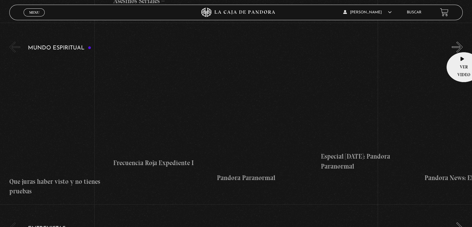
scroll to position [2185, 0]
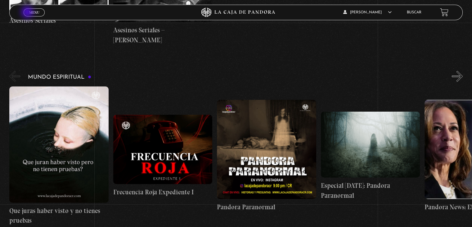
click at [28, 13] on link "Menu Cerrar" at bounding box center [34, 12] width 21 height 8
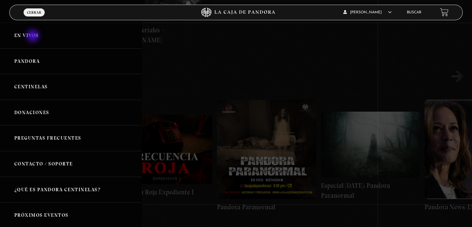
click at [34, 36] on link "En vivos" at bounding box center [71, 36] width 142 height 26
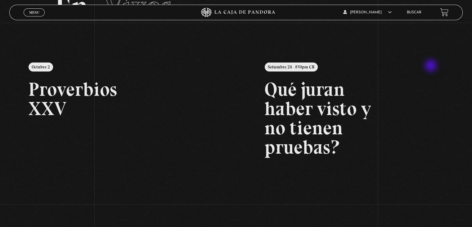
scroll to position [149, 0]
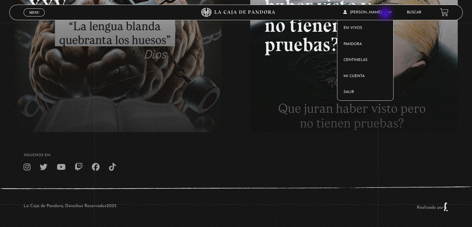
click at [386, 14] on article "Carlos Montalvo En vivos Pandora Centinelas Mi cuenta Salir" at bounding box center [371, 12] width 57 height 15
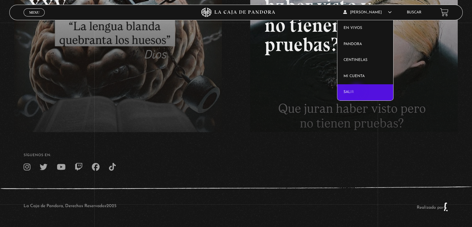
click at [357, 91] on link "Salir" at bounding box center [366, 92] width 56 height 16
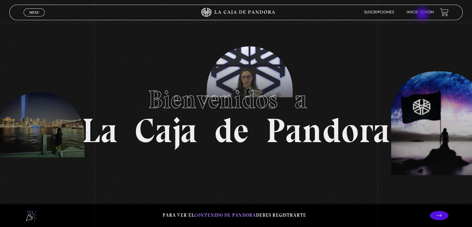
click at [425, 13] on link "Inicie sesión" at bounding box center [420, 13] width 27 height 4
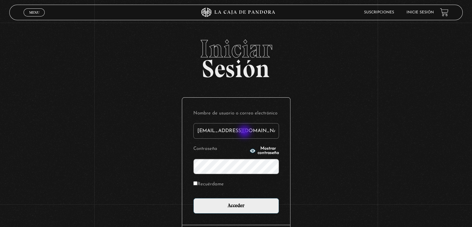
click at [245, 132] on input "[EMAIL_ADDRESS][DOMAIN_NAME]" at bounding box center [236, 131] width 86 height 16
click at [257, 132] on input "[EMAIL_ADDRESS][DOMAIN_NAME]" at bounding box center [236, 131] width 86 height 16
drag, startPoint x: 238, startPoint y: 130, endPoint x: 142, endPoint y: 132, distance: 96.6
click at [142, 132] on div "Iniciar Sesión Nombre de usuario o correo electrónico [EMAIL_ADDRESS][DOMAIN_NA…" at bounding box center [236, 155] width 472 height 238
type input "[EMAIL_ADDRESS][DOMAIN_NAME]"
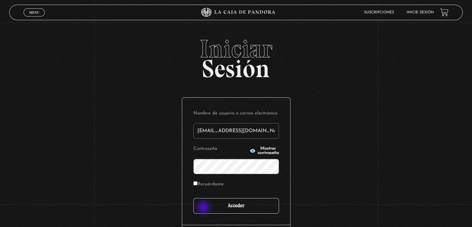
click at [204, 208] on input "Acceder" at bounding box center [236, 206] width 86 height 16
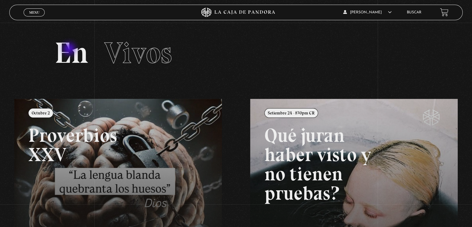
click at [70, 49] on h2 "En Vivos" at bounding box center [236, 52] width 363 height 29
click at [73, 49] on h2 "En Vivos" at bounding box center [236, 52] width 363 height 29
click at [164, 47] on span "Vivos" at bounding box center [138, 52] width 68 height 35
click at [175, 47] on h2 "En Vivos" at bounding box center [236, 52] width 363 height 29
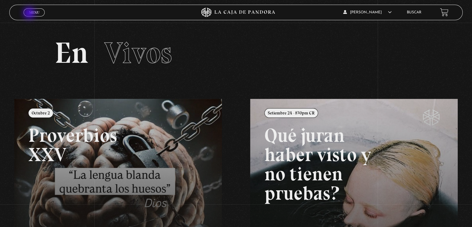
click at [30, 13] on span "Menu" at bounding box center [34, 13] width 10 height 4
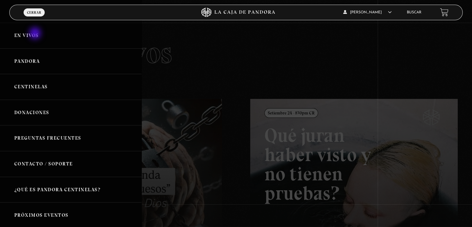
click at [36, 34] on link "En vivos" at bounding box center [71, 36] width 142 height 26
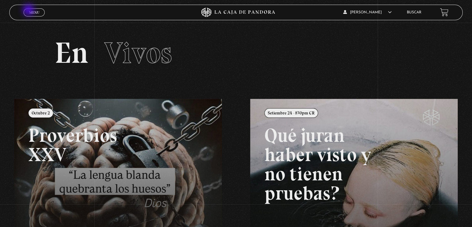
click at [29, 11] on span "Menu" at bounding box center [34, 13] width 10 height 4
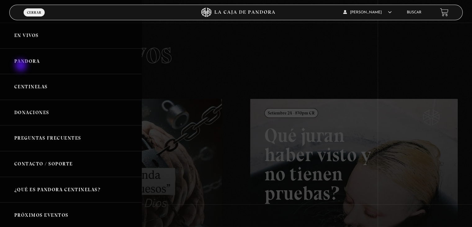
click at [23, 63] on link "Pandora" at bounding box center [71, 61] width 142 height 26
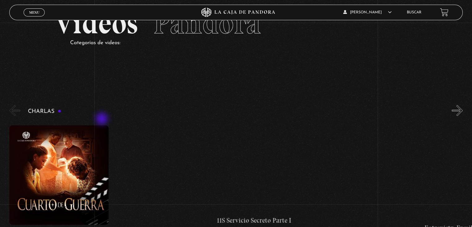
scroll to position [31, 0]
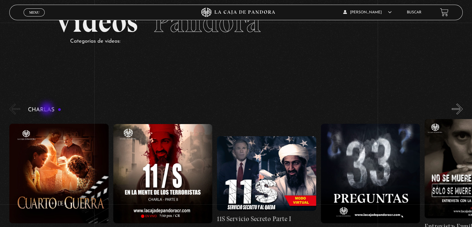
click at [48, 108] on h3 "Charlas" at bounding box center [44, 110] width 33 height 6
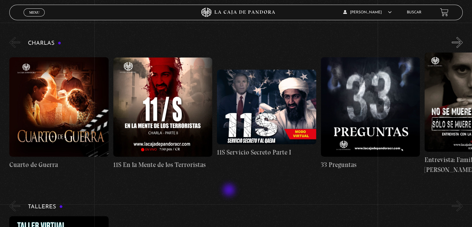
scroll to position [93, 0]
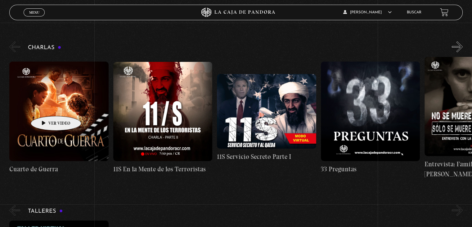
click at [47, 107] on figure at bounding box center [58, 110] width 99 height 99
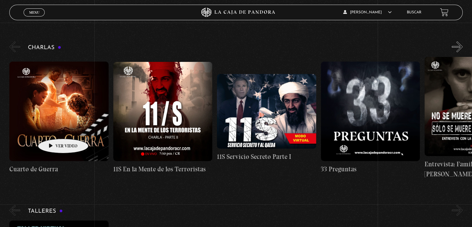
click at [54, 129] on figure at bounding box center [58, 110] width 99 height 99
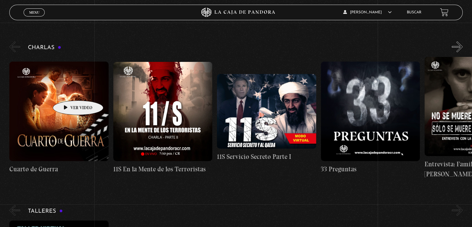
click at [68, 91] on figure at bounding box center [58, 110] width 99 height 99
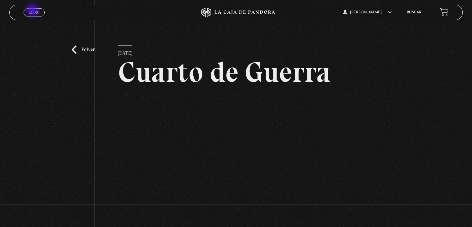
click at [33, 11] on span "Menu" at bounding box center [34, 13] width 10 height 4
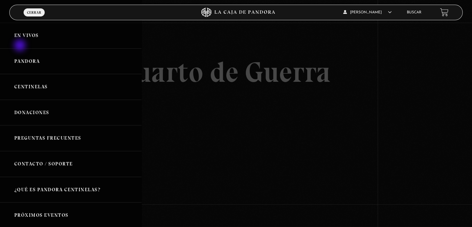
click at [19, 40] on link "En vivos" at bounding box center [71, 36] width 142 height 26
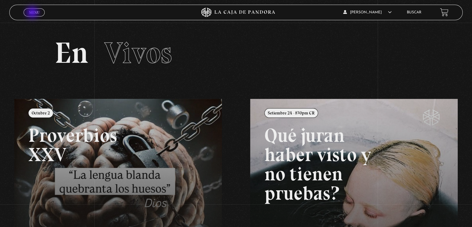
click at [33, 13] on span "Menu" at bounding box center [34, 13] width 10 height 4
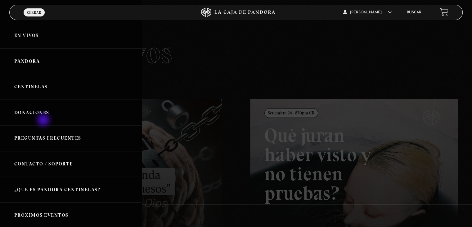
click at [44, 120] on link "Donaciones" at bounding box center [71, 113] width 142 height 26
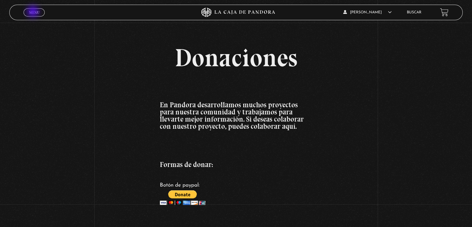
click at [35, 12] on span "Menu" at bounding box center [34, 13] width 10 height 4
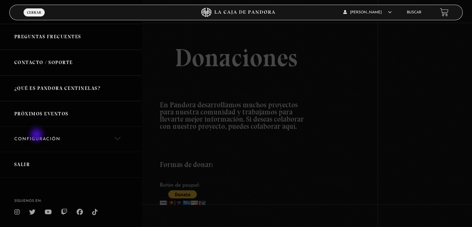
scroll to position [119, 0]
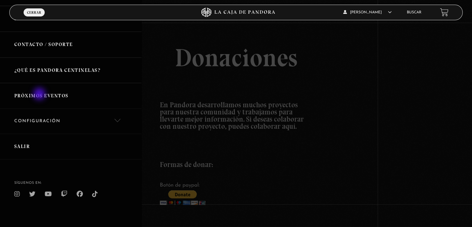
click at [40, 93] on link "Próximos Eventos" at bounding box center [71, 96] width 142 height 26
